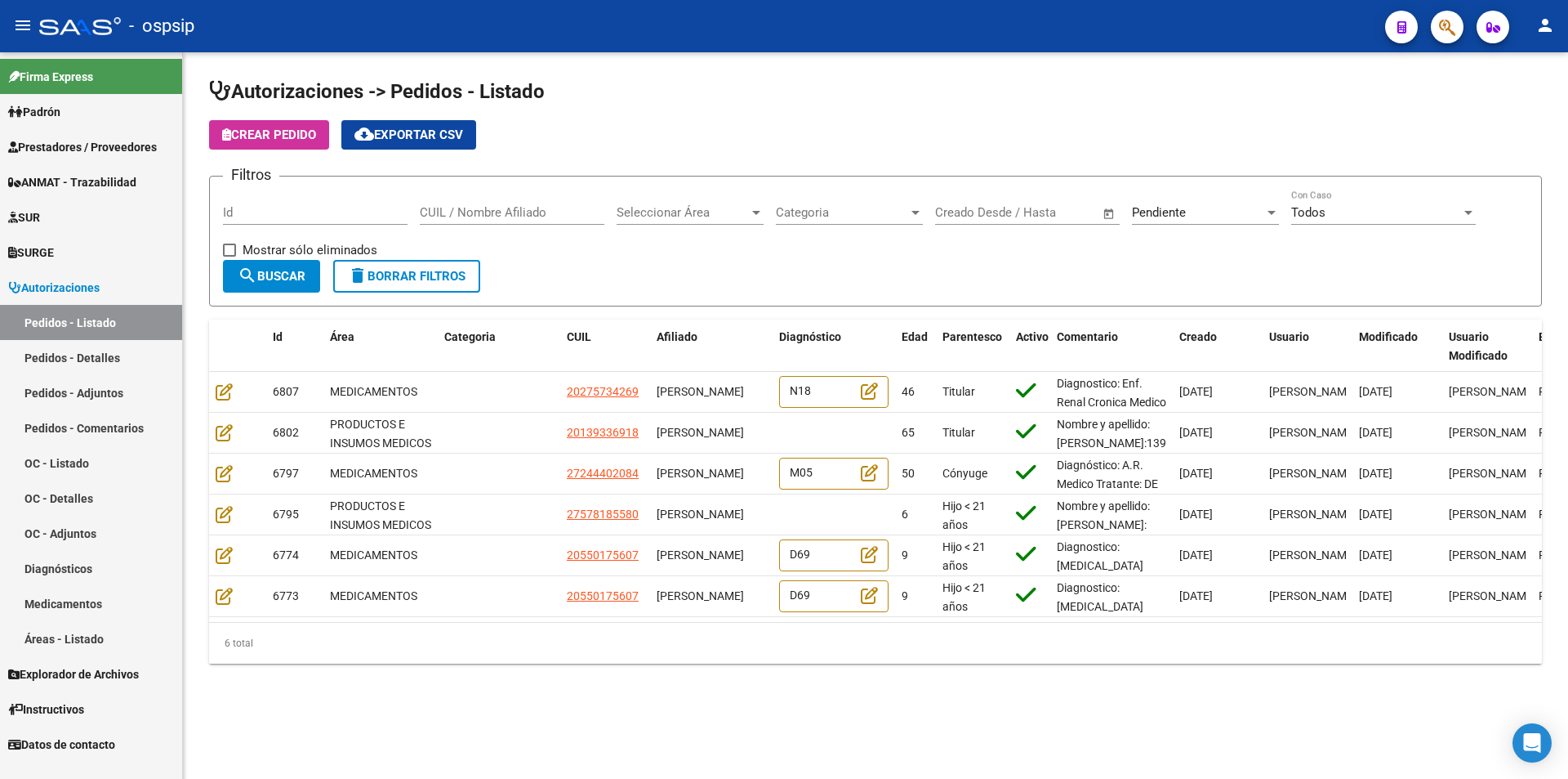
click at [1443, 32] on icon "button" at bounding box center [1447, 27] width 16 height 19
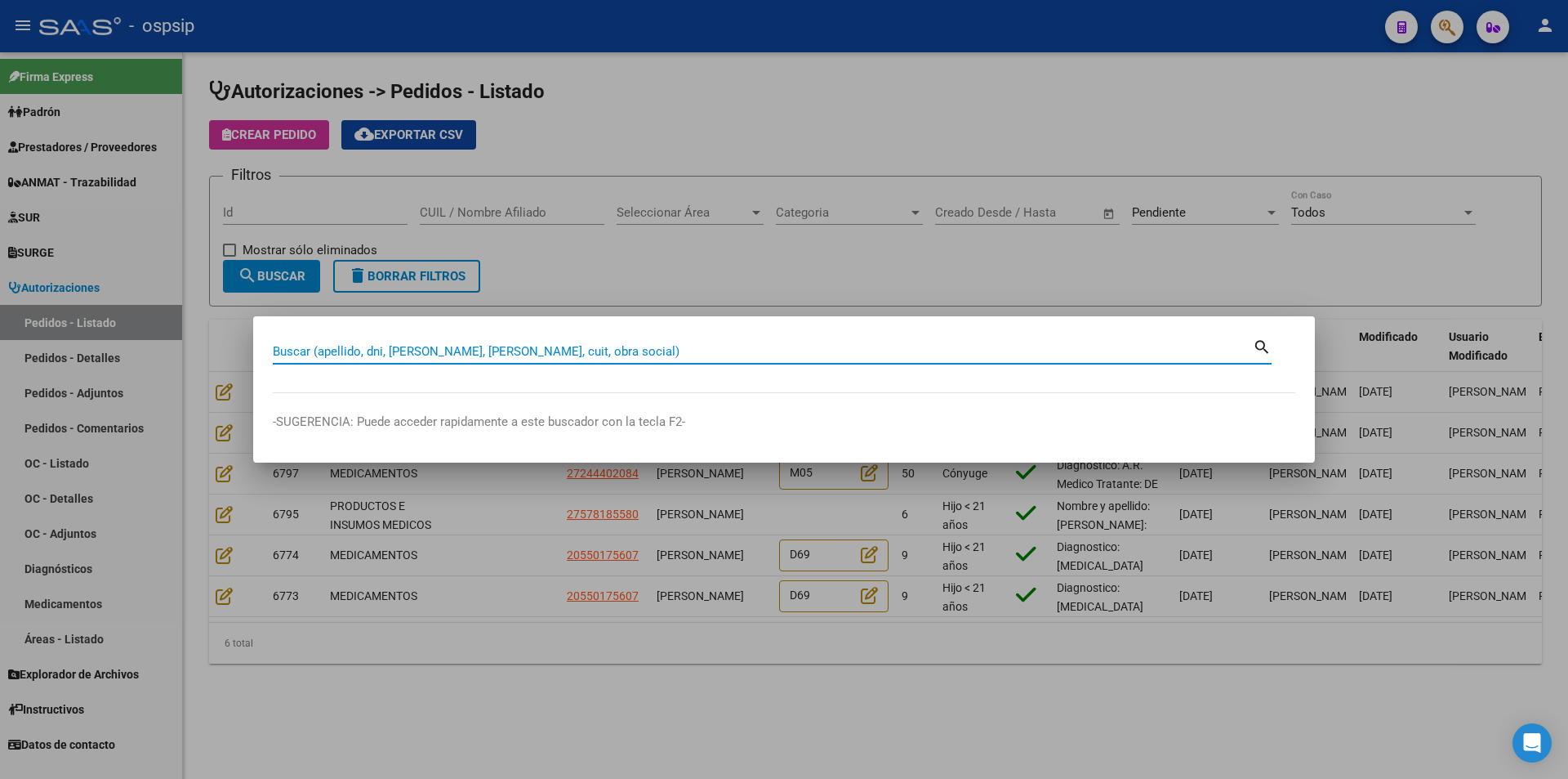
paste input "27288693361"
type input "27288693361"
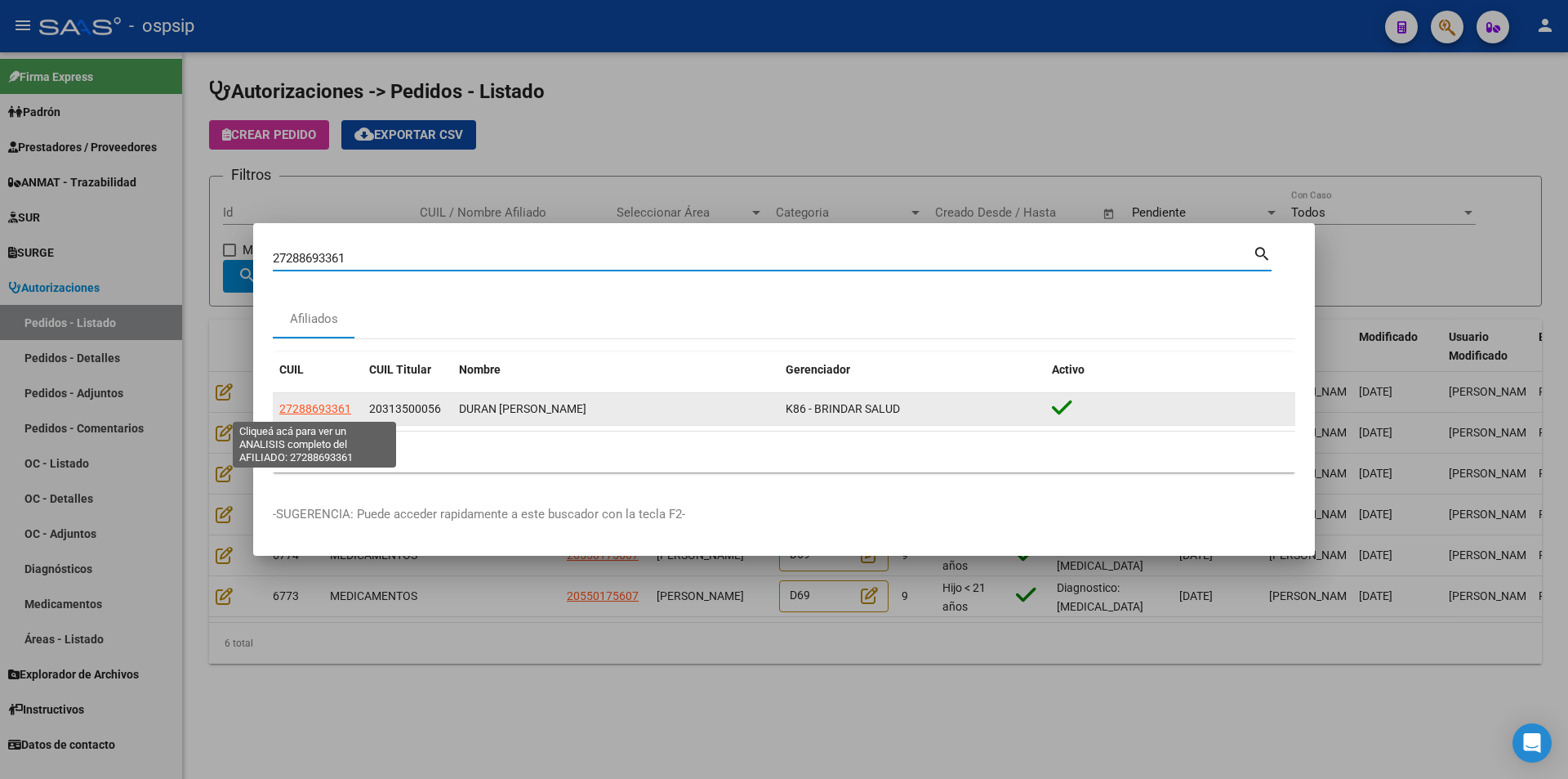
click at [335, 412] on span "27288693361" at bounding box center [315, 408] width 72 height 13
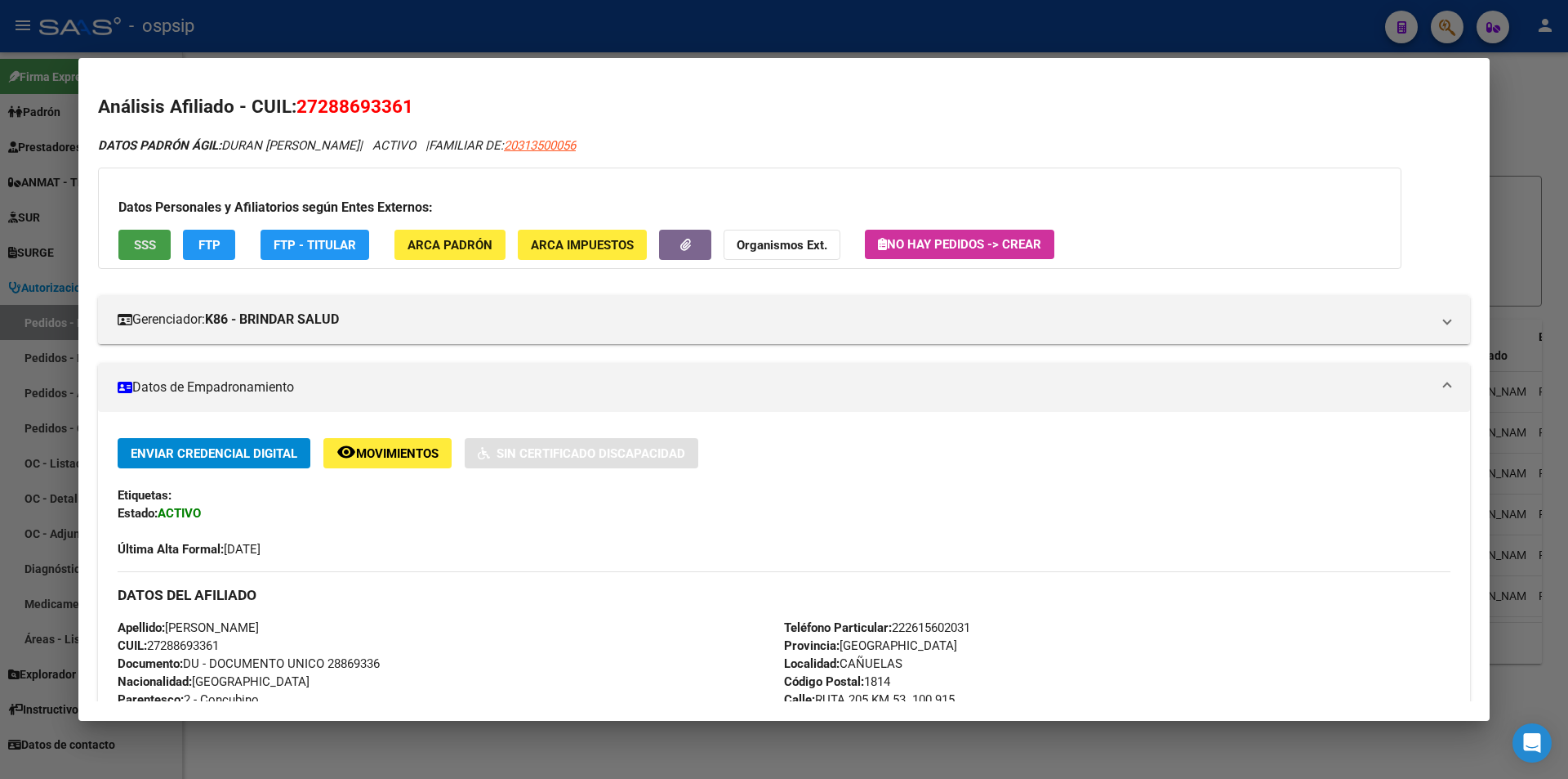
click at [128, 250] on button "SSS" at bounding box center [144, 245] width 53 height 30
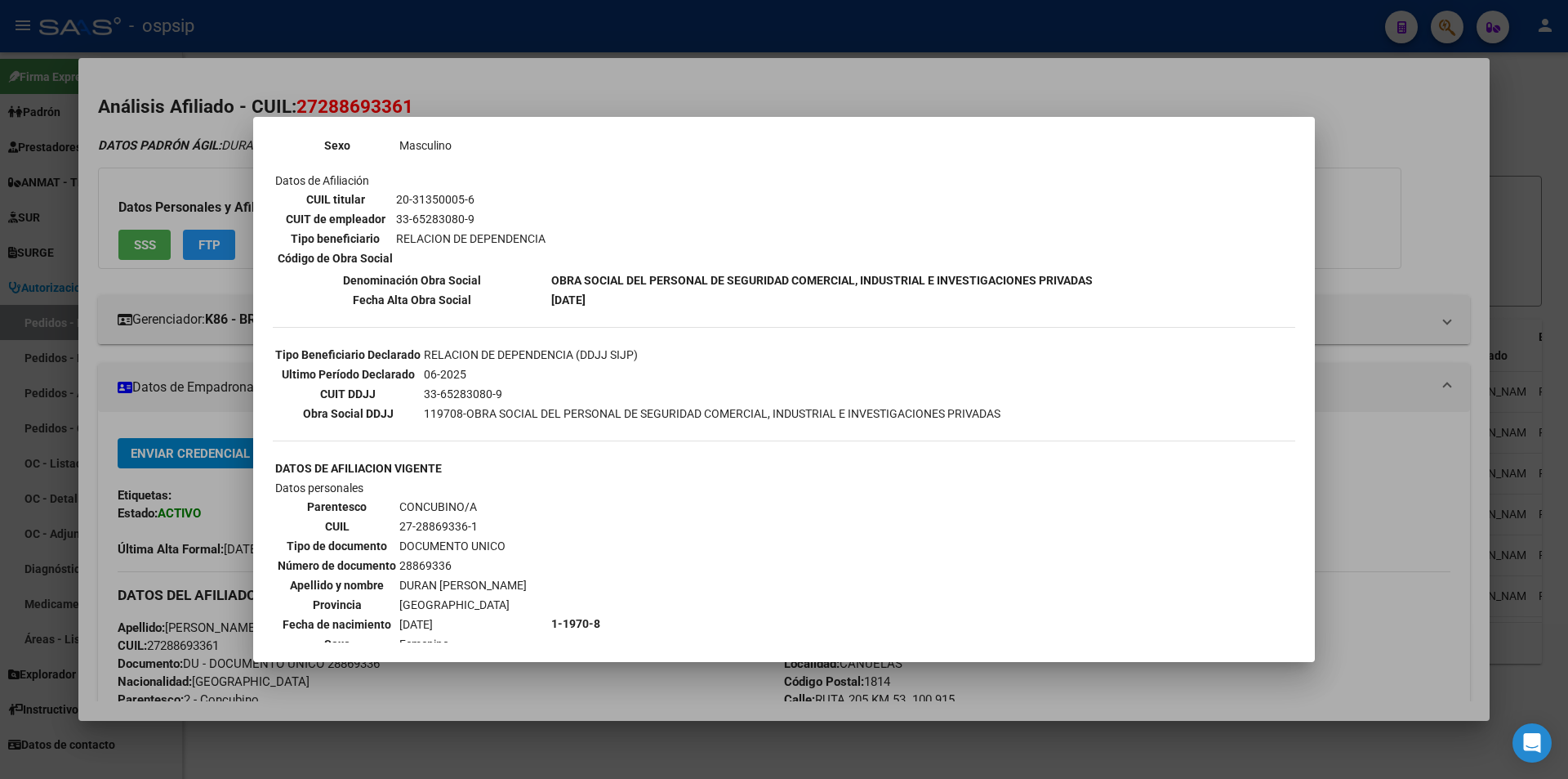
scroll to position [245, 0]
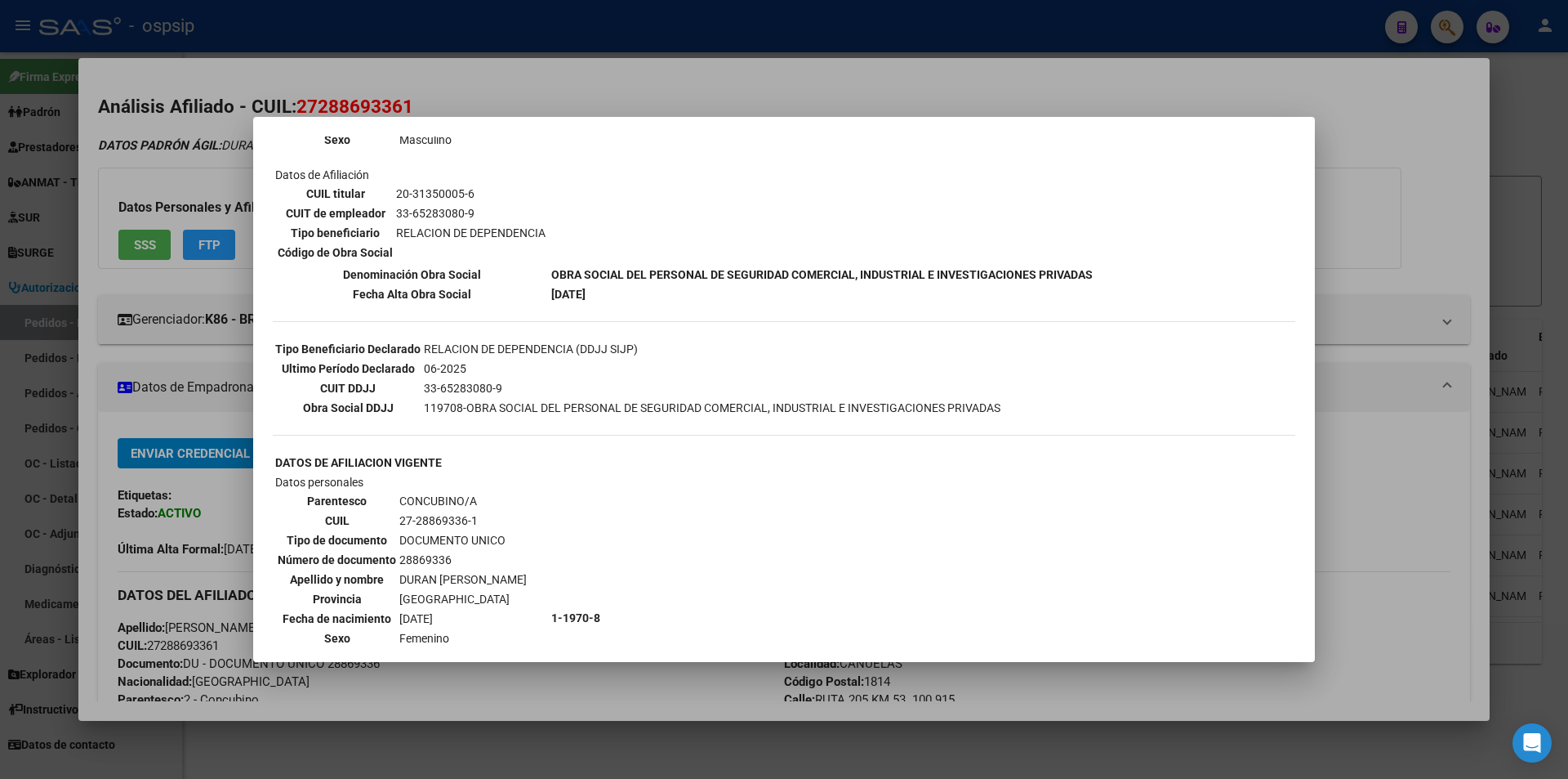
click at [209, 493] on div at bounding box center [784, 389] width 1568 height 779
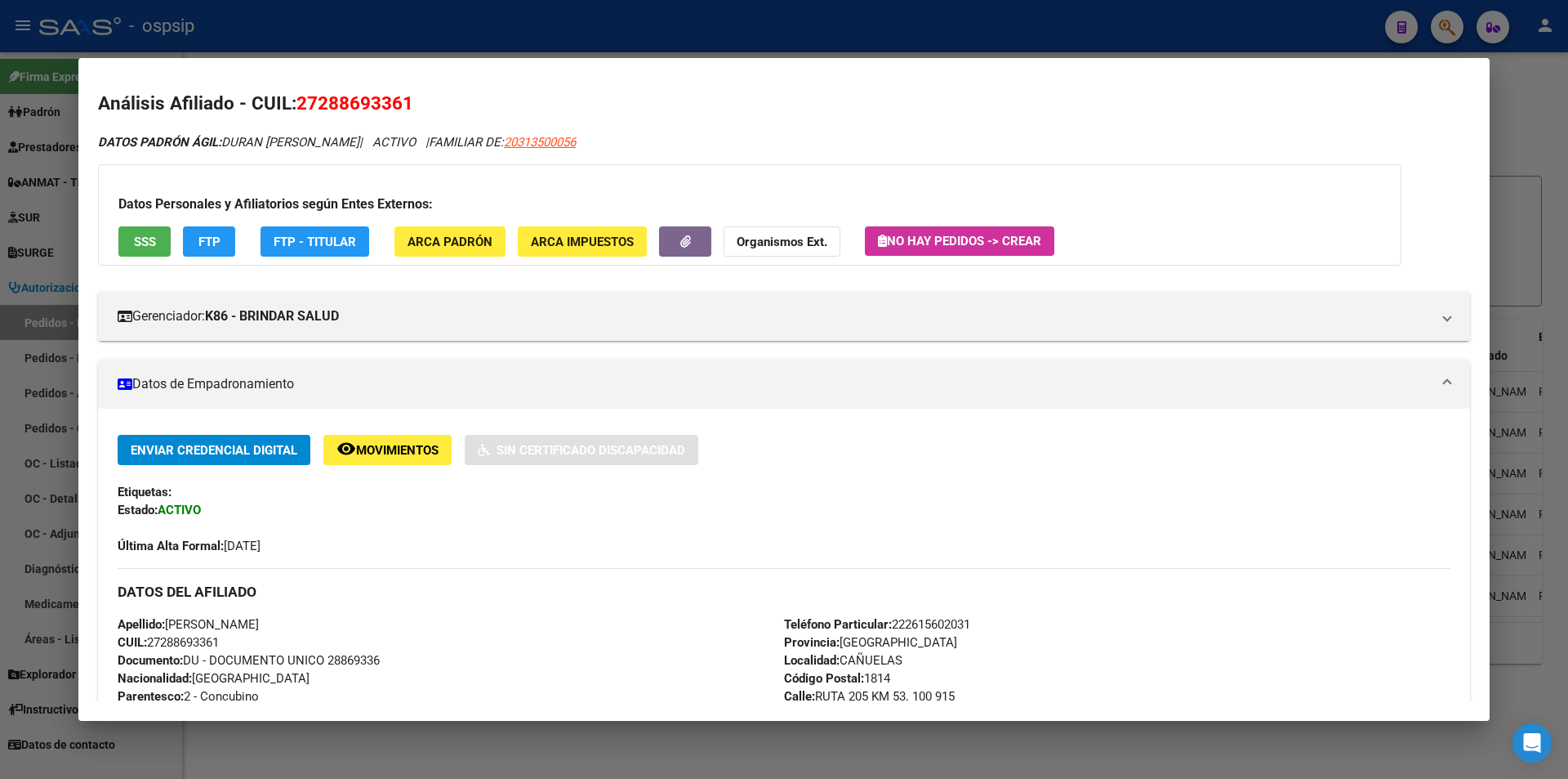
scroll to position [0, 0]
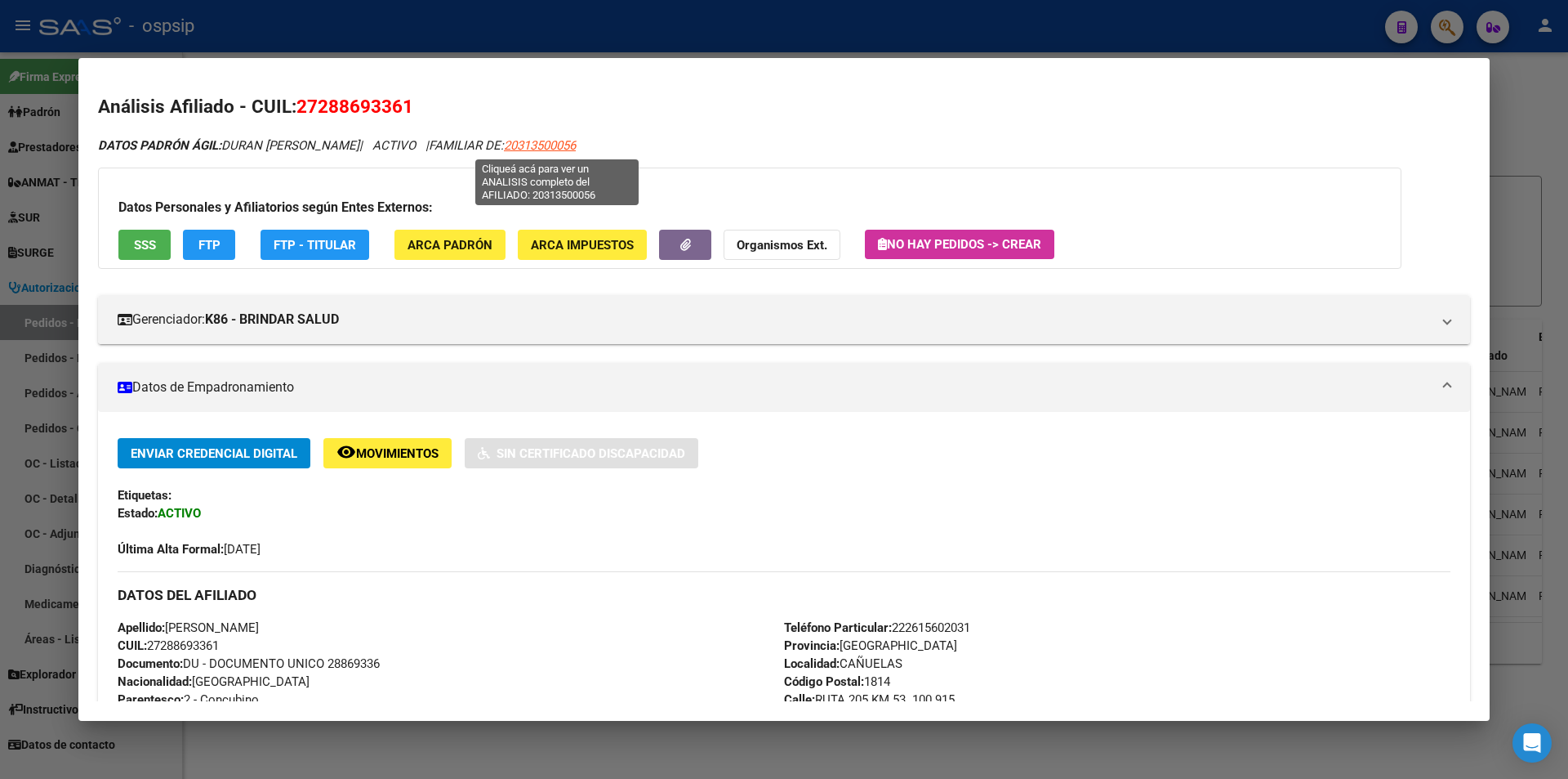
click at [565, 144] on span "20313500056" at bounding box center [540, 145] width 72 height 15
type textarea "20313500056"
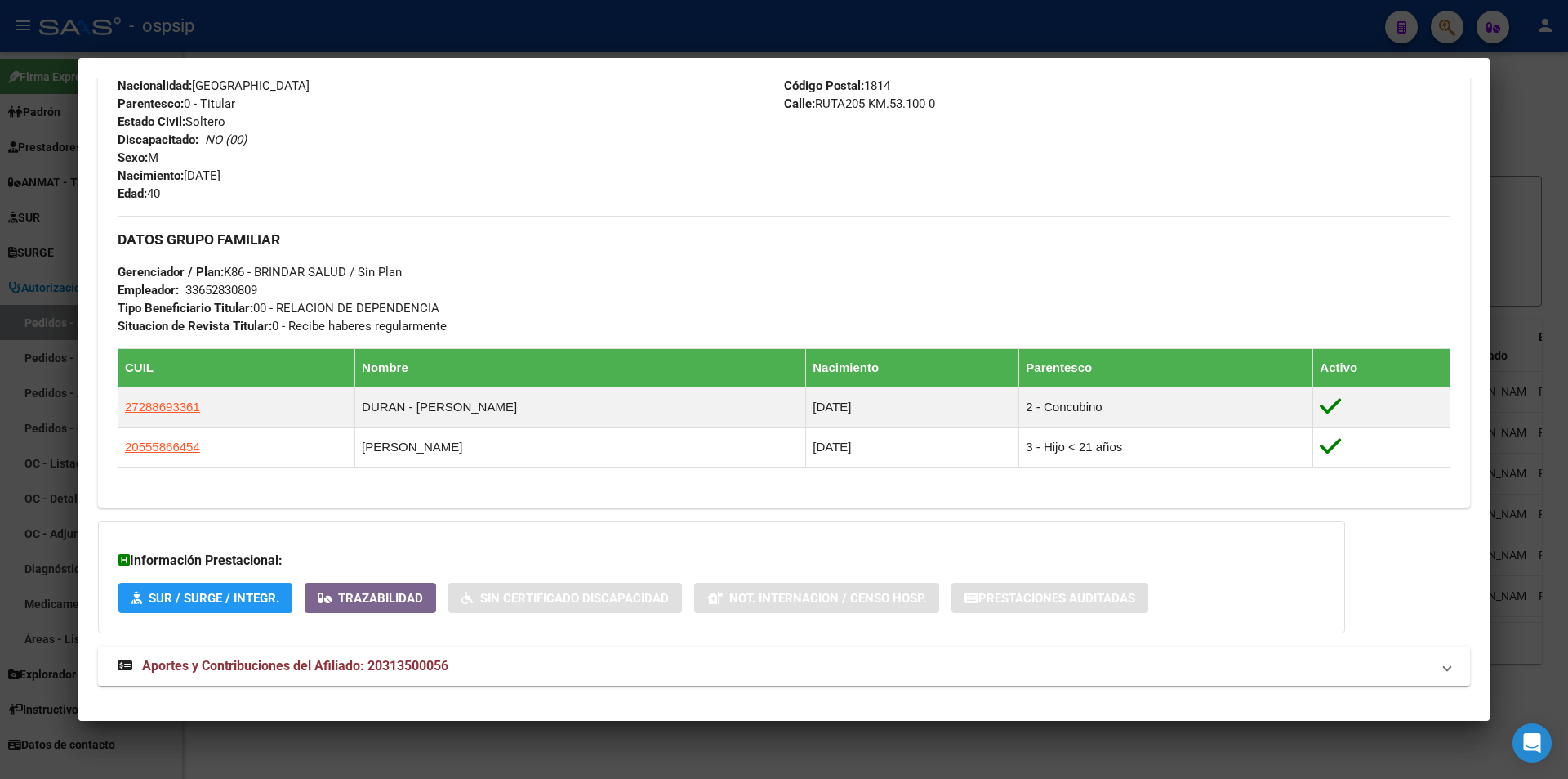
scroll to position [617, 0]
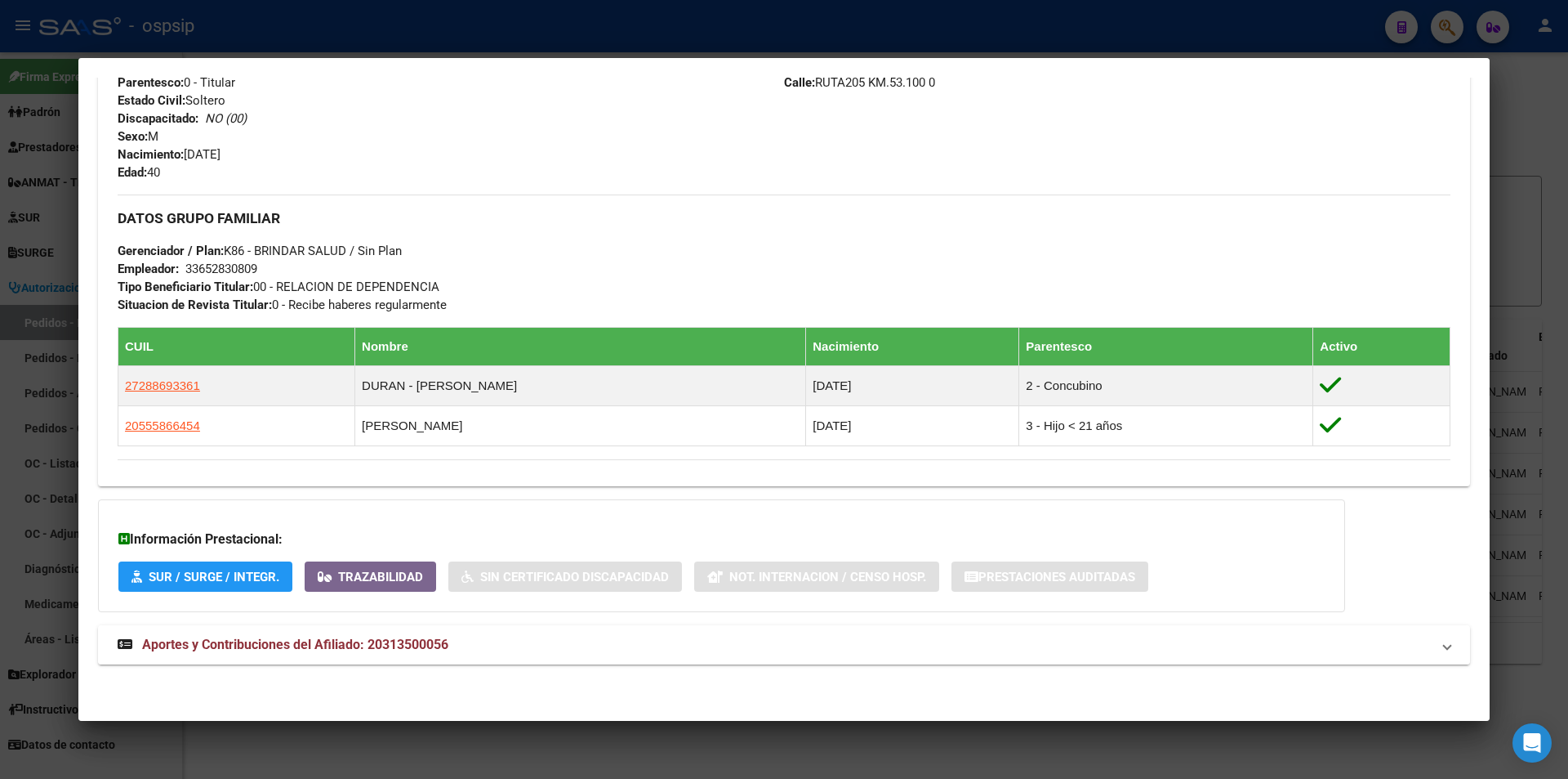
click at [423, 645] on span "Aportes y Contribuciones del Afiliado: 20313500056" at bounding box center [295, 645] width 306 height 16
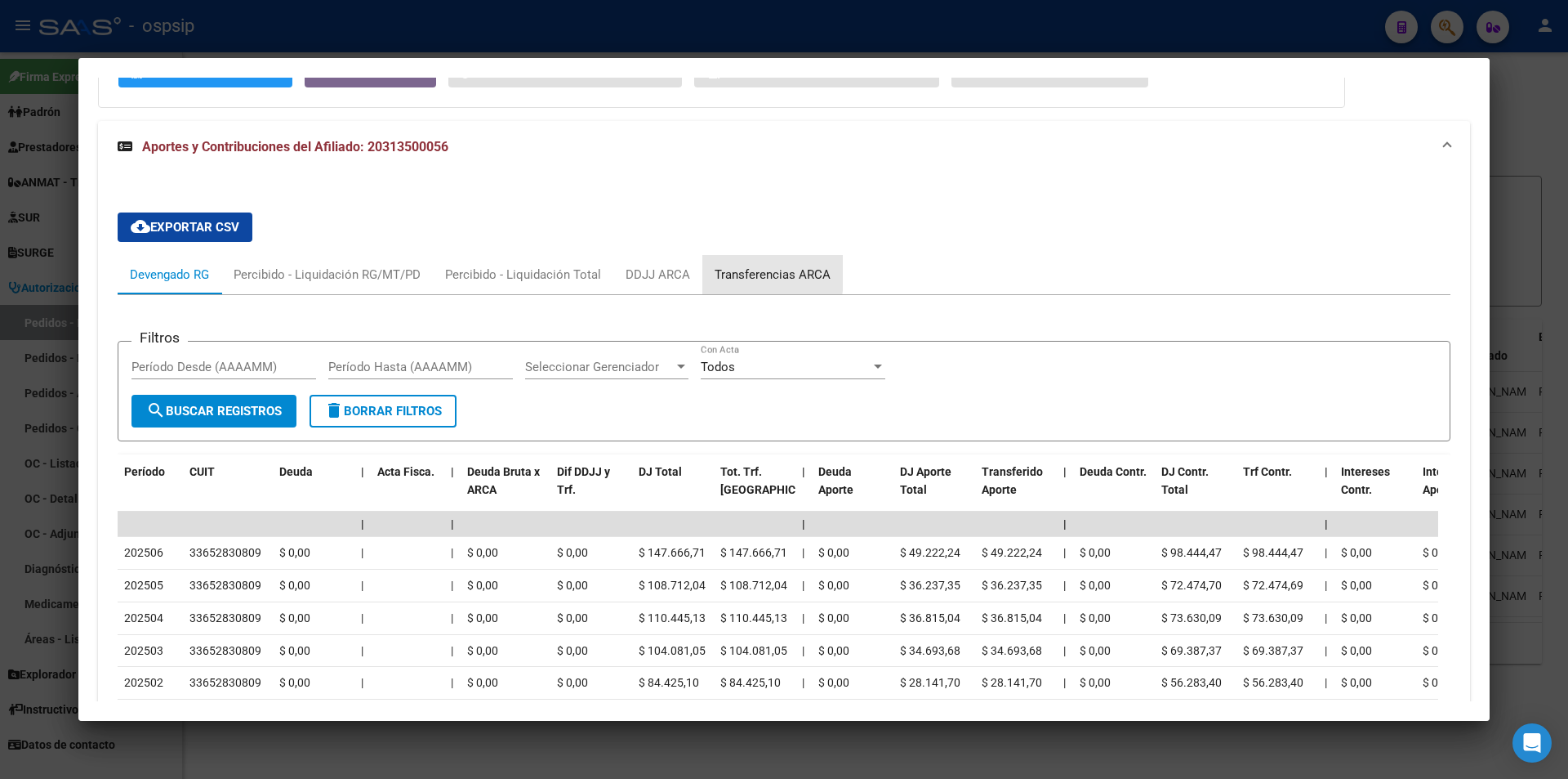
click at [726, 273] on div "Transferencias ARCA" at bounding box center [773, 275] width 116 height 18
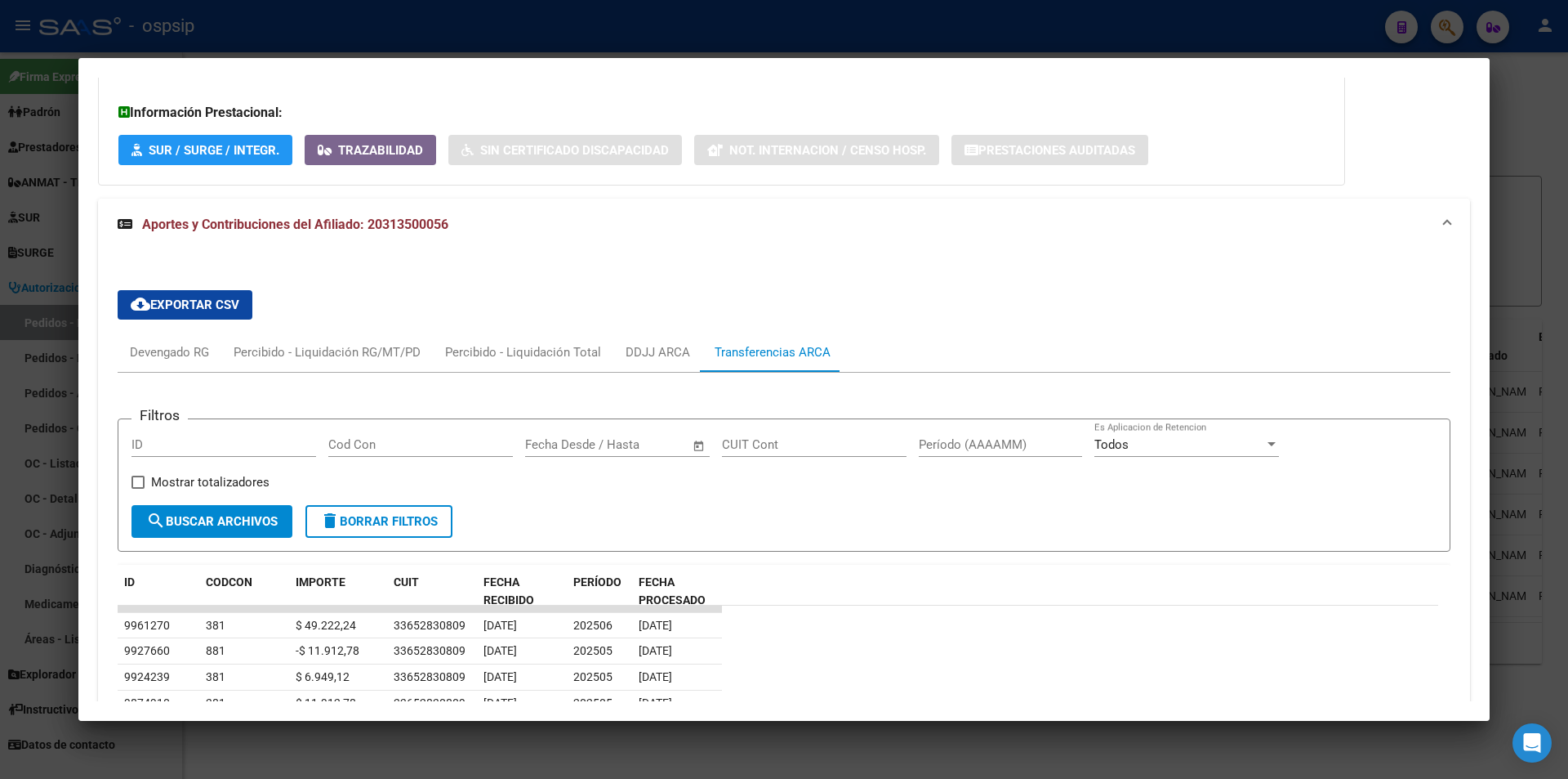
scroll to position [1121, 0]
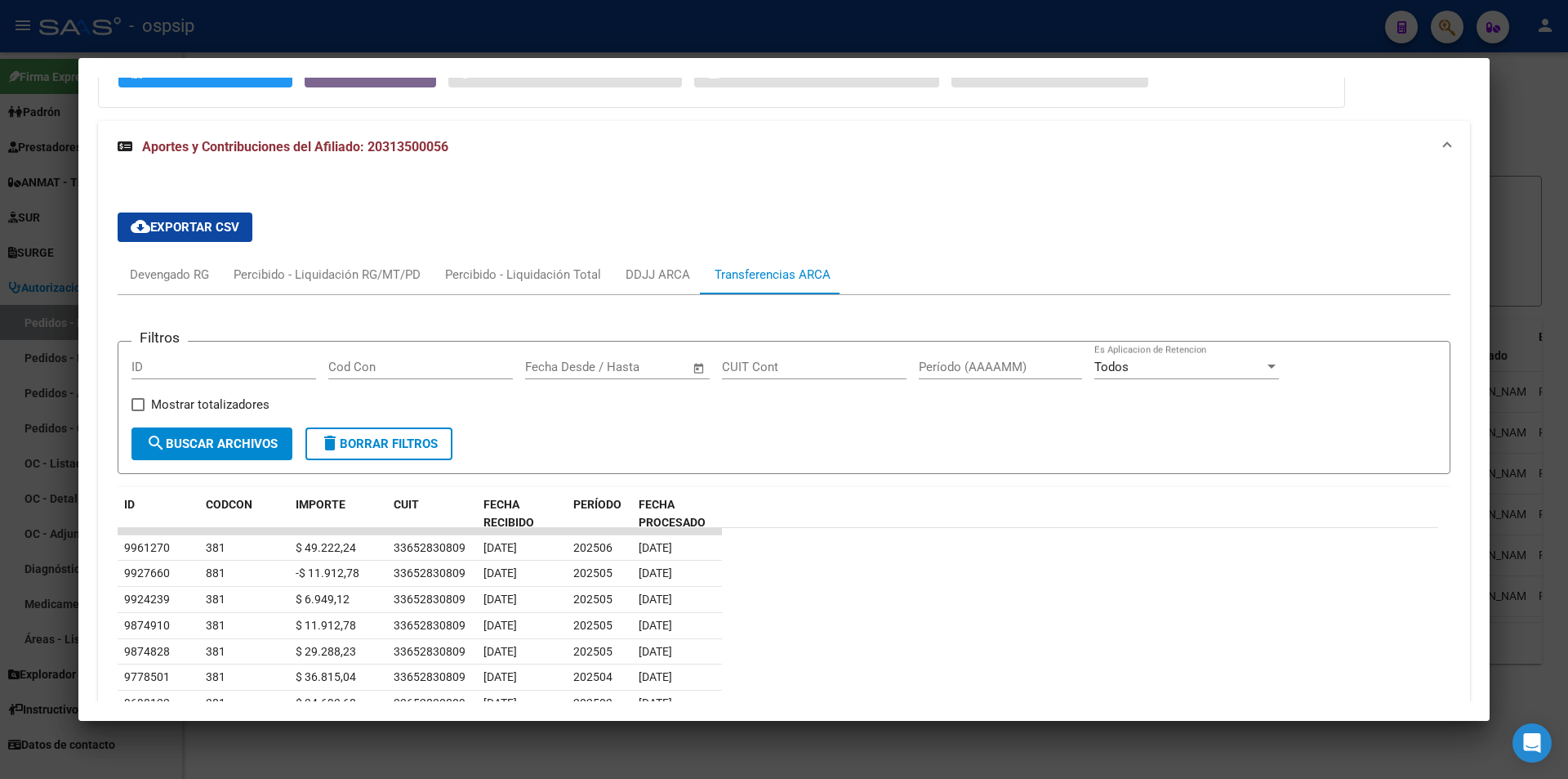
click at [562, 39] on div at bounding box center [784, 389] width 1568 height 779
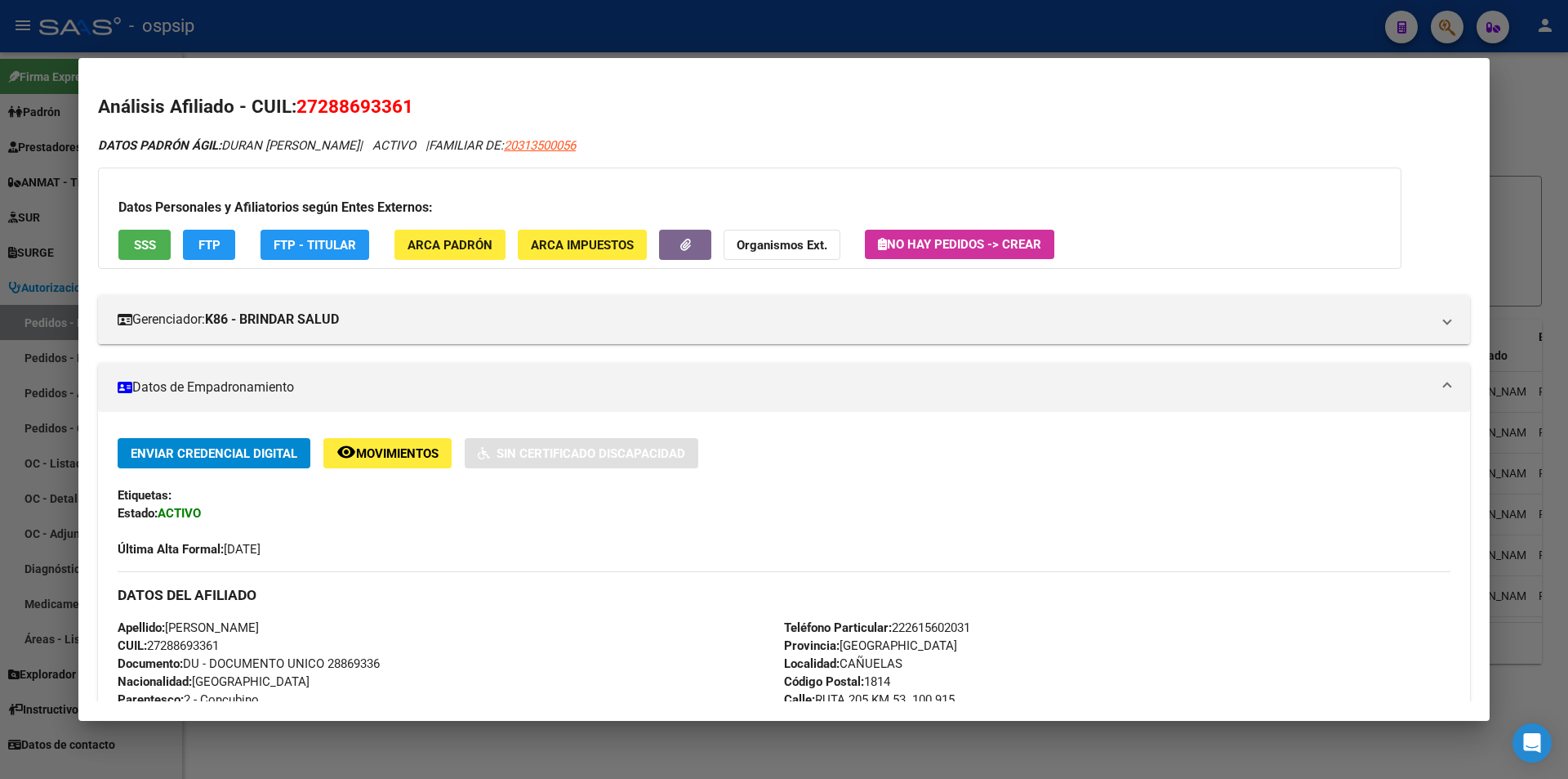
click at [555, 30] on div at bounding box center [784, 389] width 1568 height 779
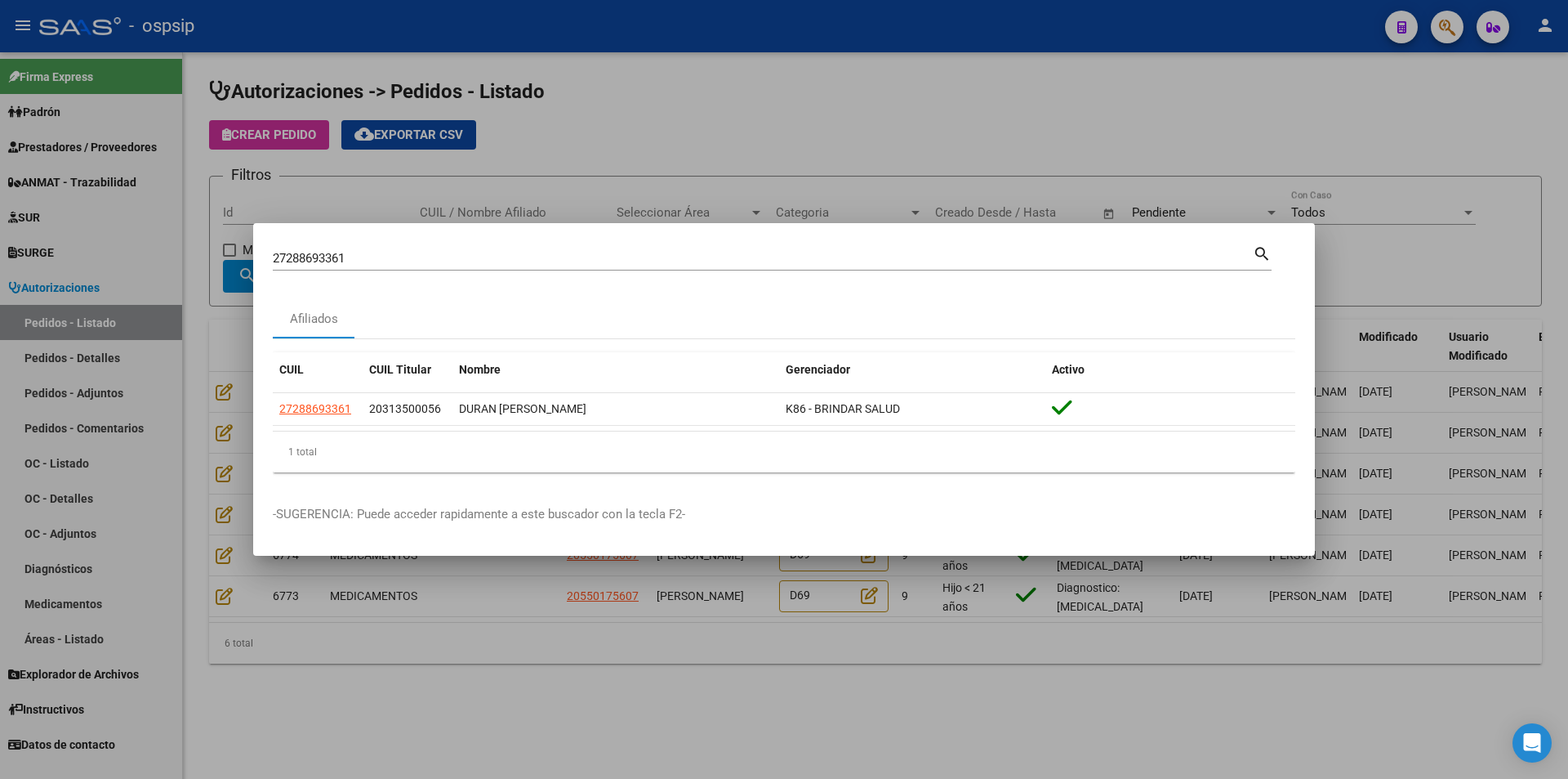
click at [548, 21] on div at bounding box center [784, 389] width 1568 height 779
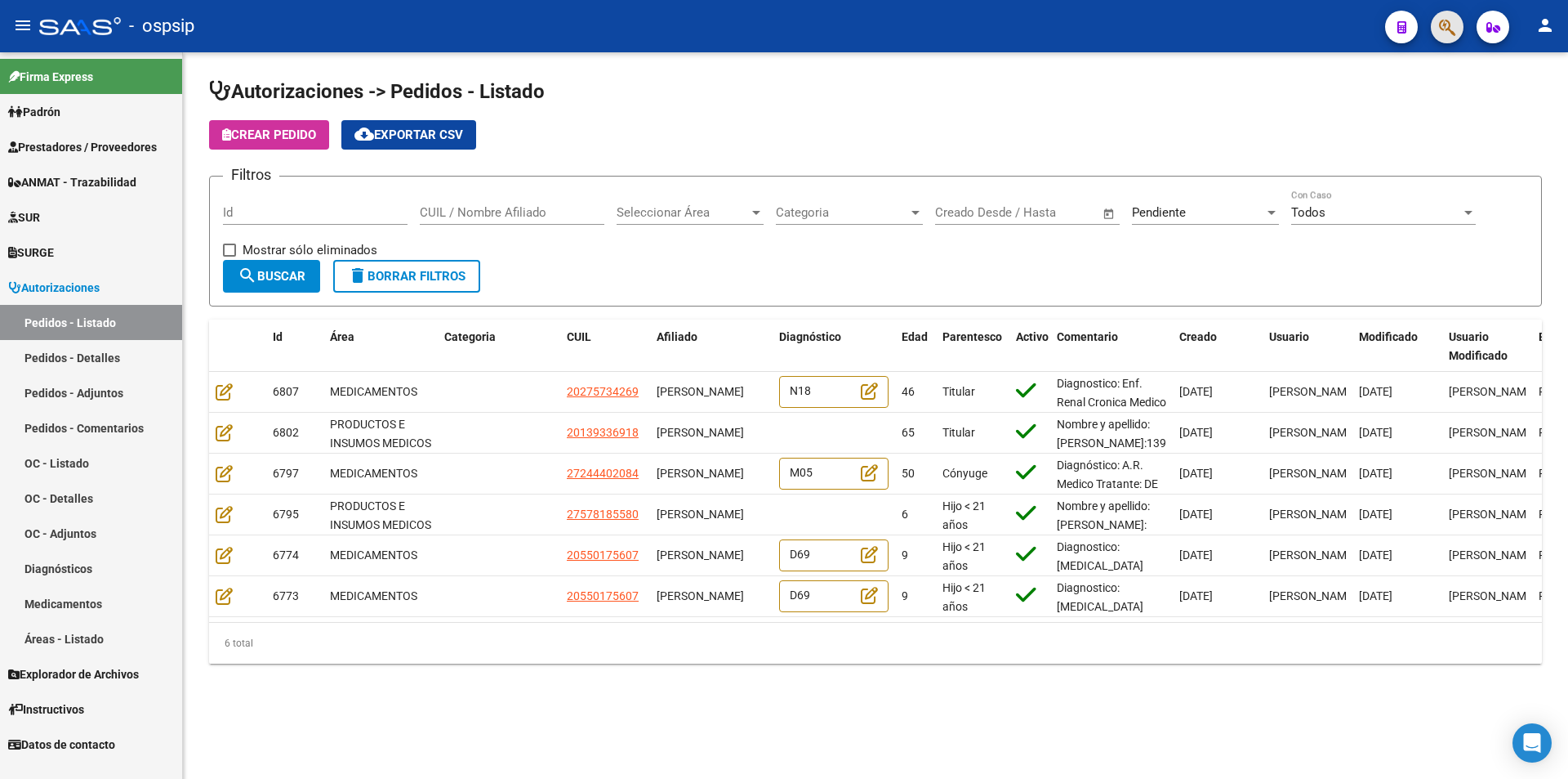
click at [1461, 25] on button "button" at bounding box center [1447, 27] width 33 height 33
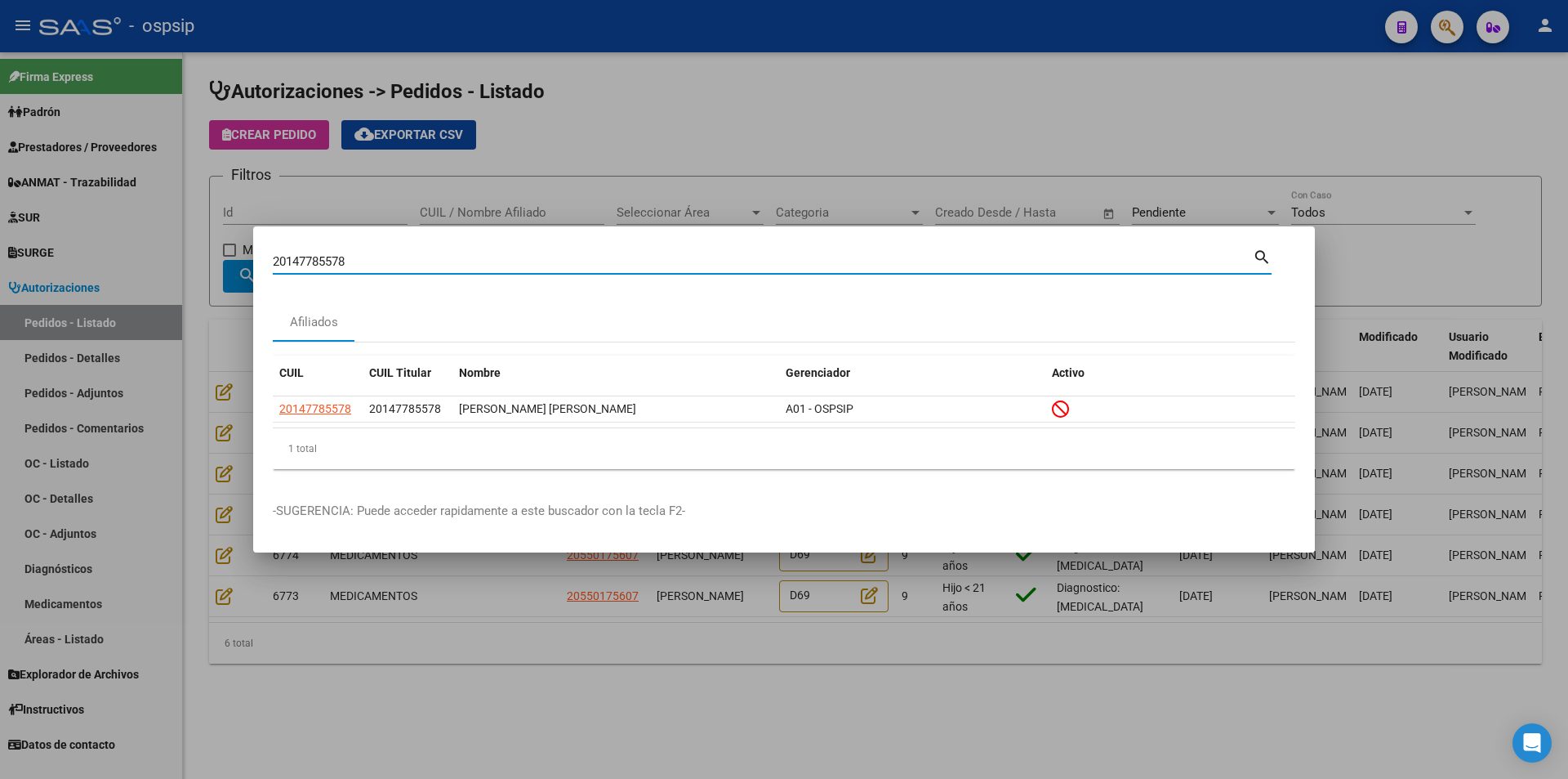
drag, startPoint x: 402, startPoint y: 259, endPoint x: 235, endPoint y: 257, distance: 167.0
click at [235, 257] on div "20147785578 Buscar (apellido, dni, cuil, nro traspaso, cuit, obra social) searc…" at bounding box center [784, 389] width 1568 height 779
paste input "3454502884"
drag, startPoint x: 348, startPoint y: 263, endPoint x: 221, endPoint y: 259, distance: 127.1
click at [221, 259] on div "23454502884 Buscar (apellido, dni, cuil, nro traspaso, cuit, obra social) searc…" at bounding box center [784, 389] width 1568 height 779
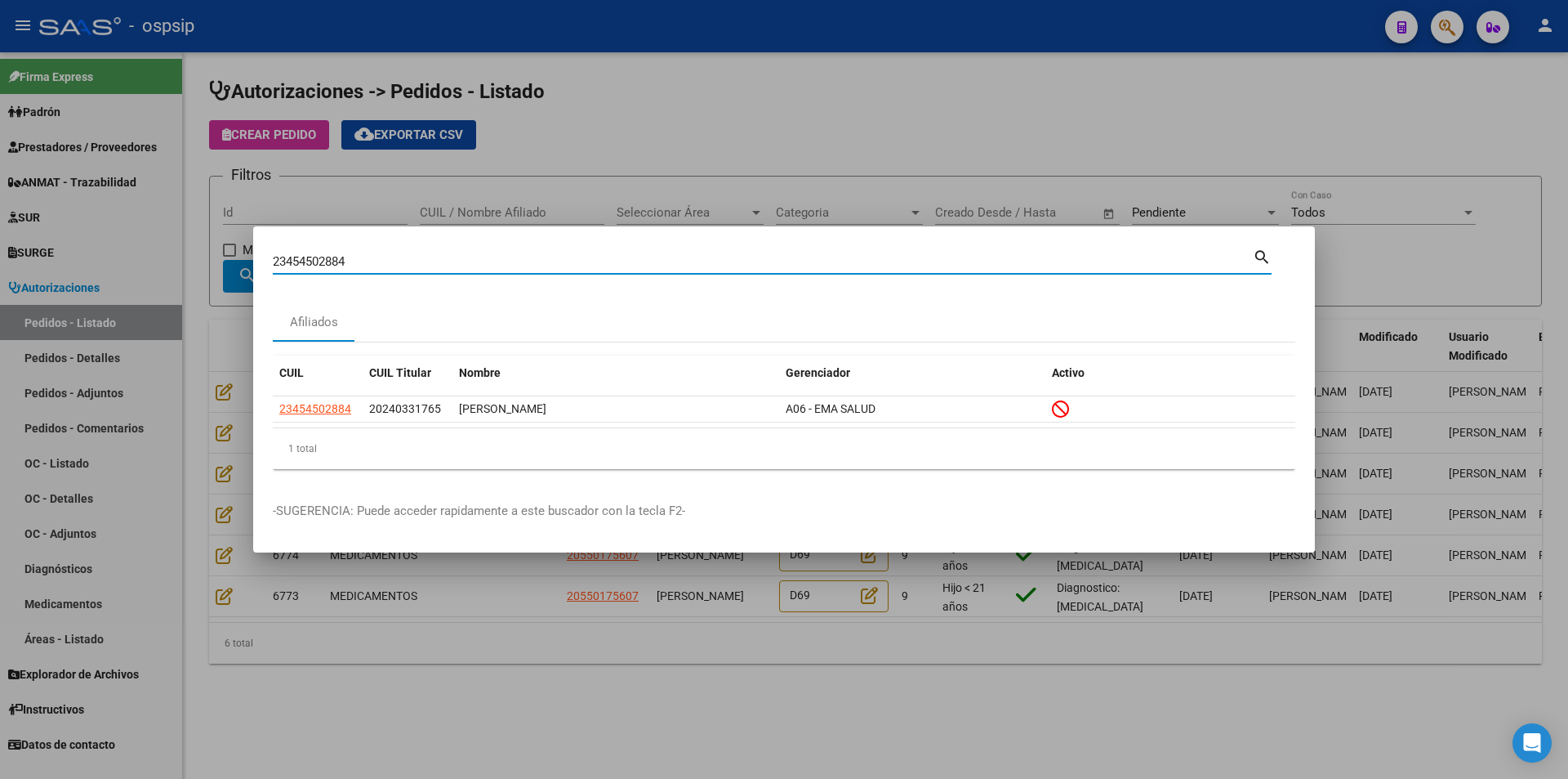
paste input "0135188825"
type input "20135188825"
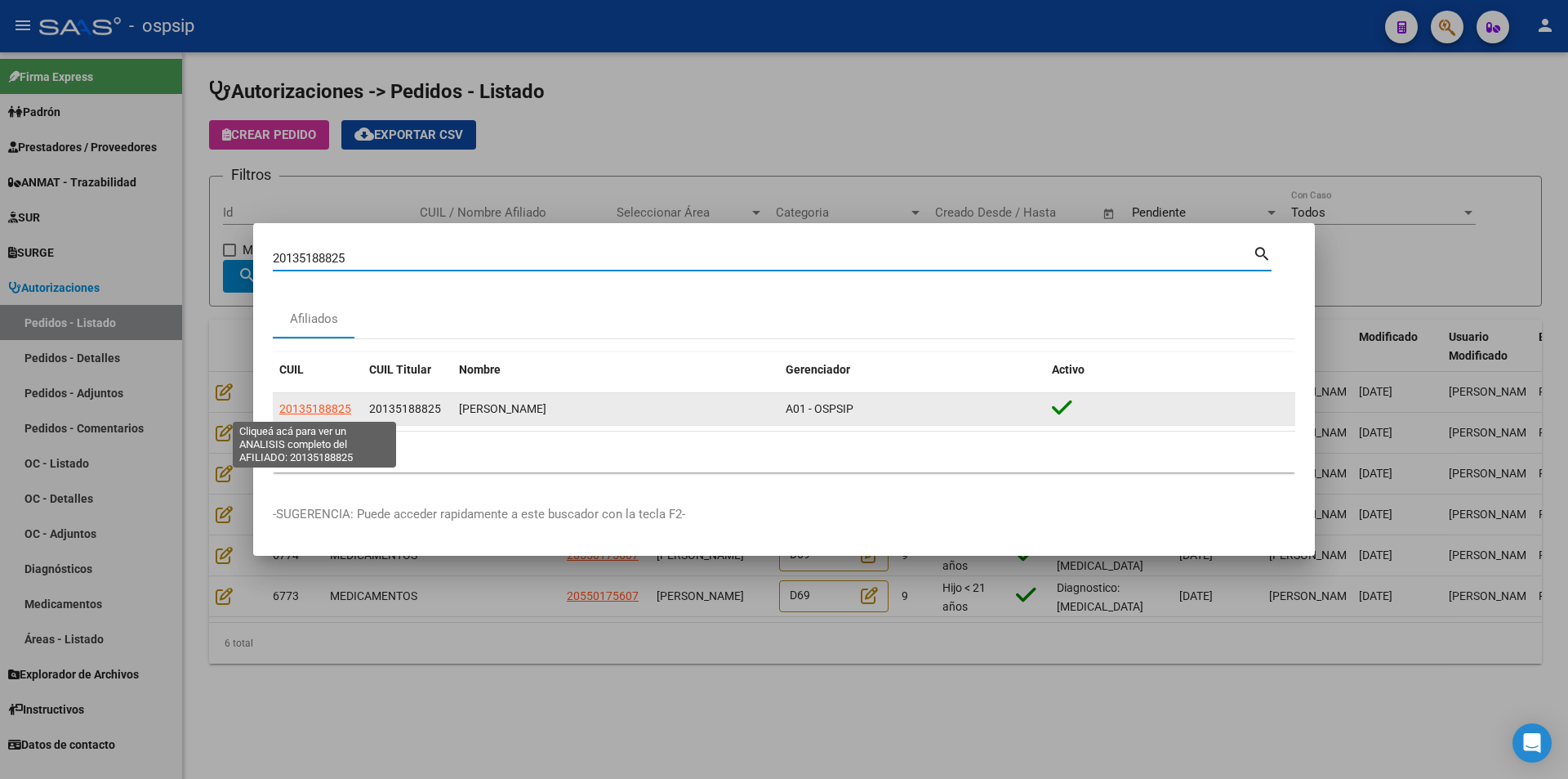
click at [343, 408] on span "20135188825" at bounding box center [315, 408] width 72 height 13
type textarea "20135188825"
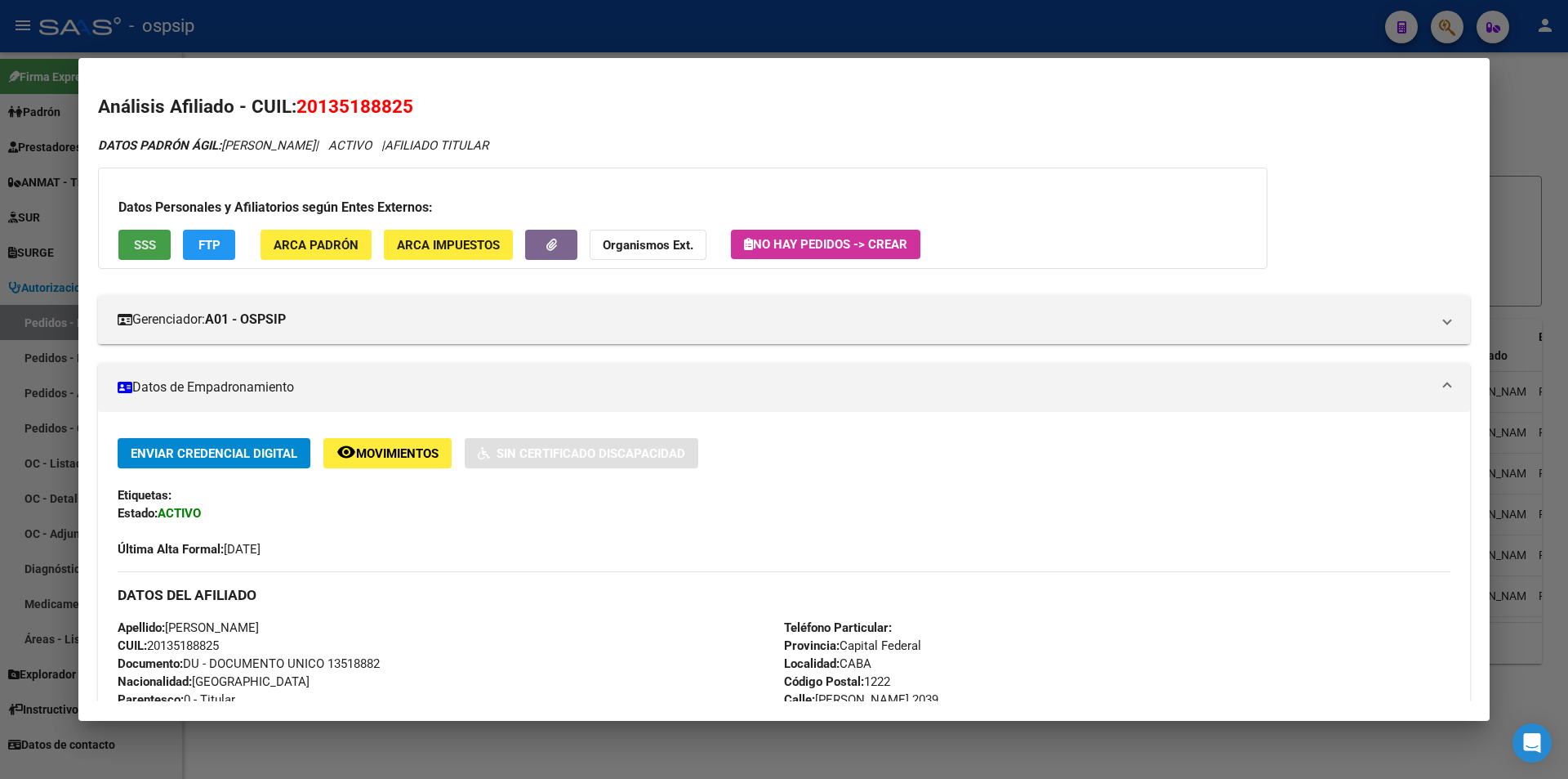
click at [140, 240] on span "SSS" at bounding box center [145, 245] width 22 height 15
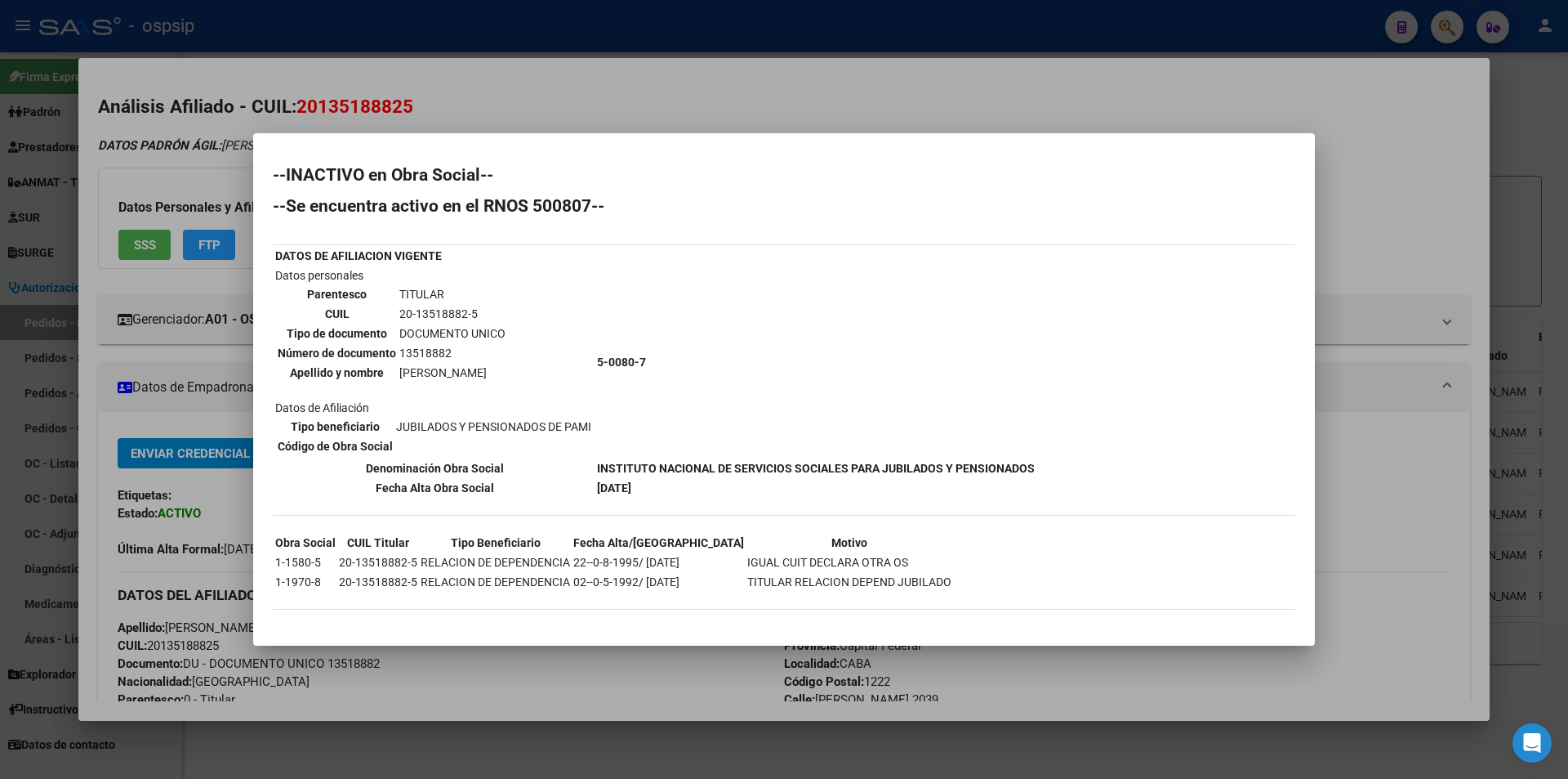
click at [605, 687] on div at bounding box center [784, 389] width 1568 height 779
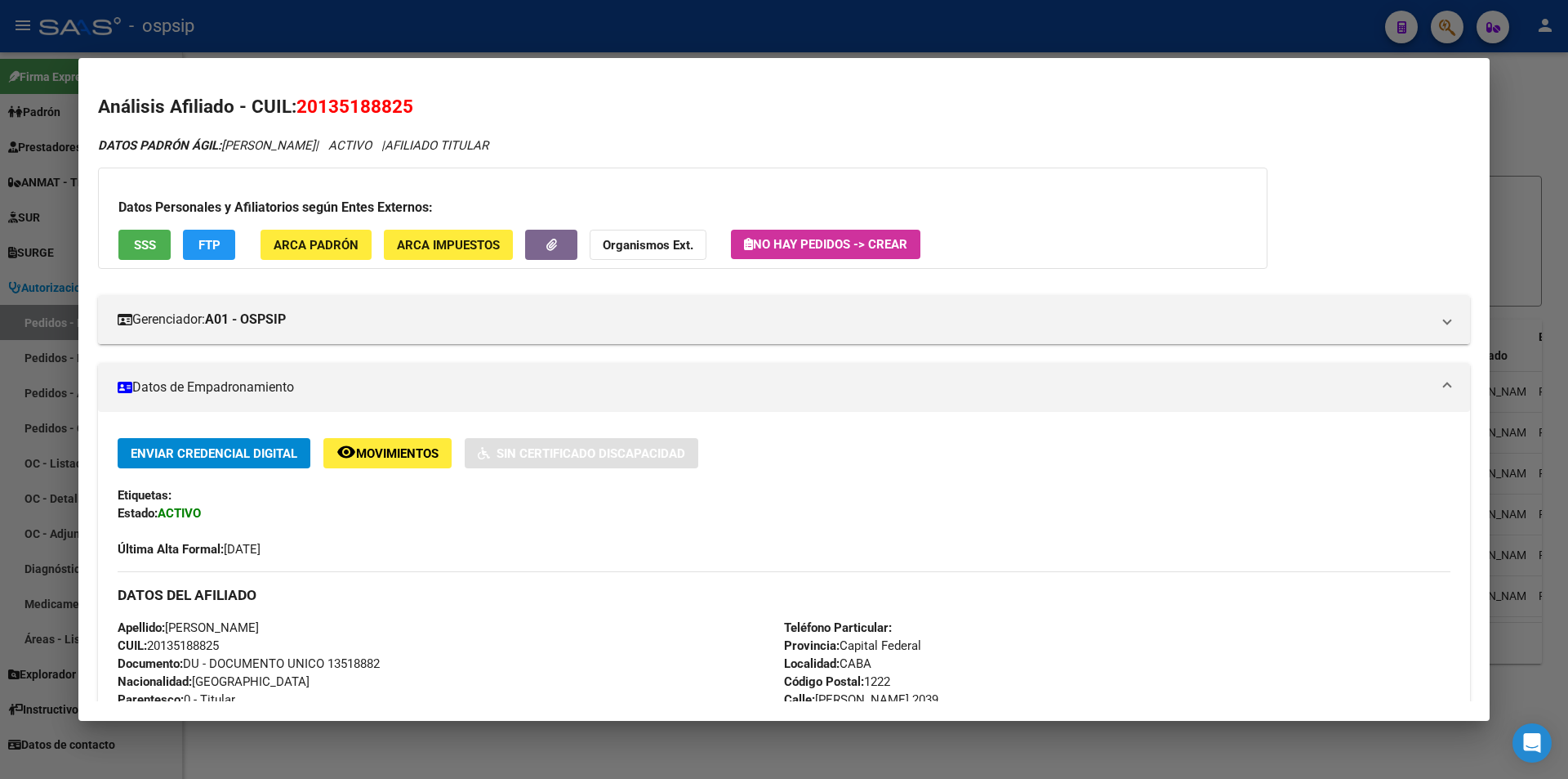
click at [568, 743] on div at bounding box center [784, 389] width 1568 height 779
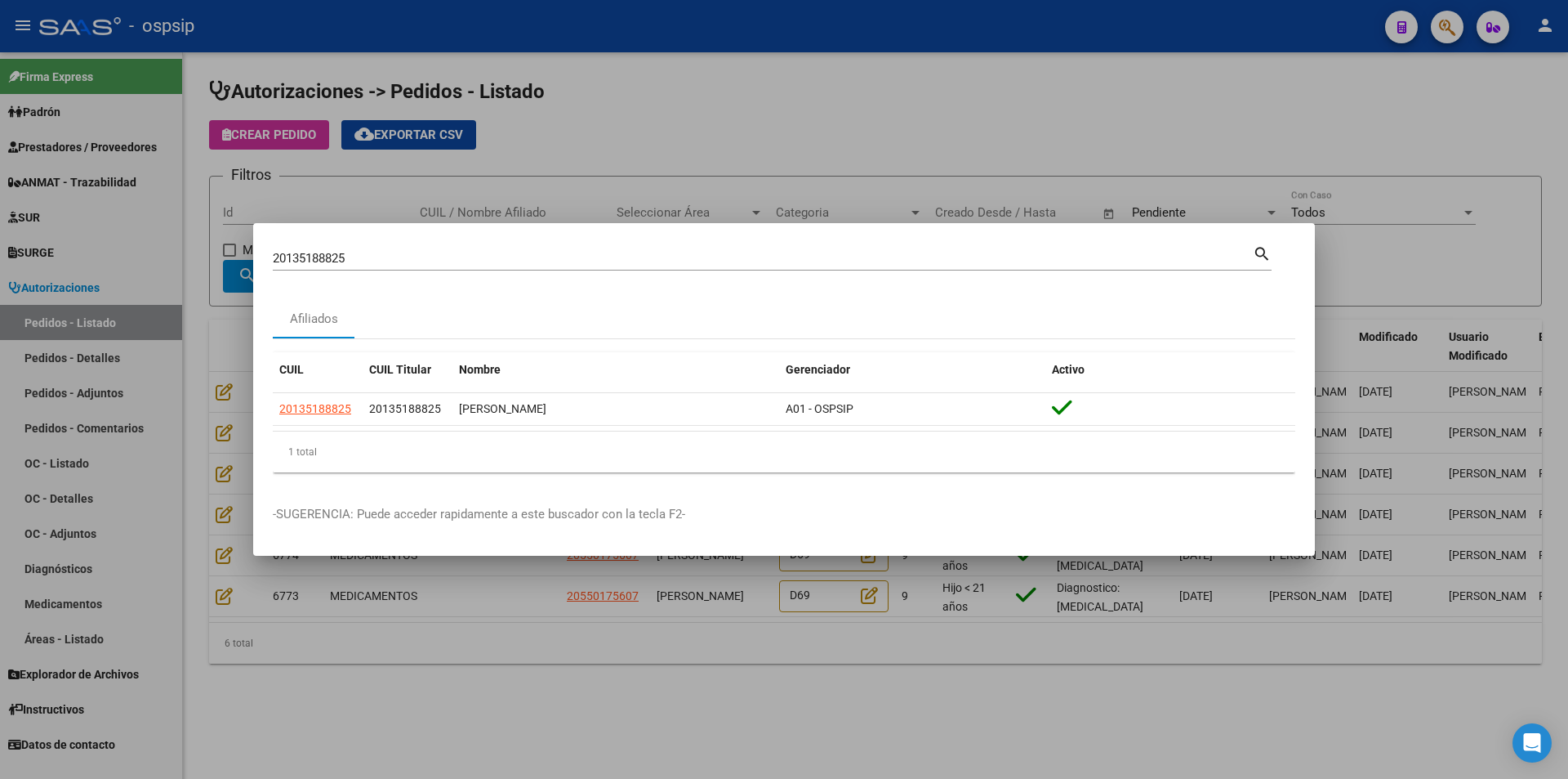
click at [567, 743] on div at bounding box center [784, 389] width 1568 height 779
